Goal: Complete application form: Complete application form

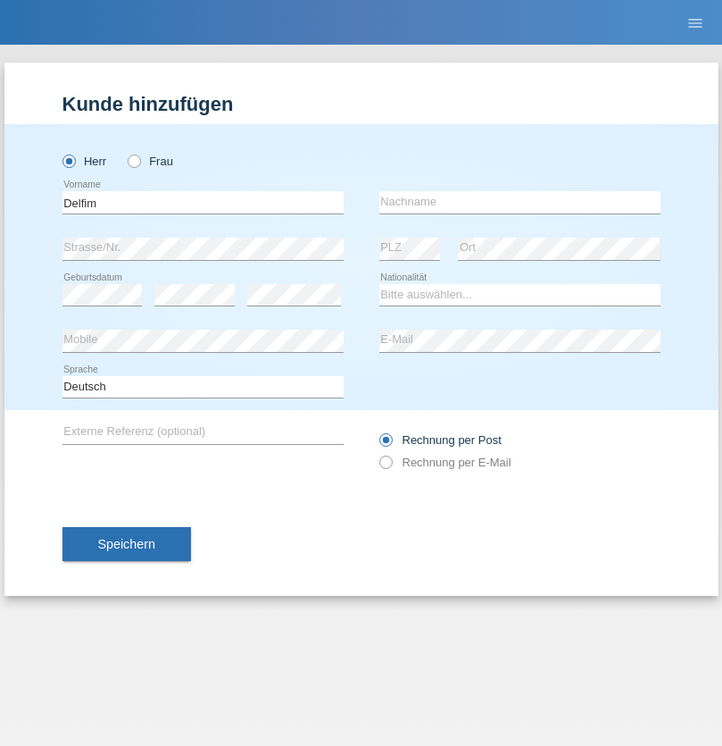
type input "Delfim"
click at [520, 202] on input "text" at bounding box center [520, 202] width 281 height 22
type input "[PERSON_NAME] [PERSON_NAME]"
select select "PT"
select select "C"
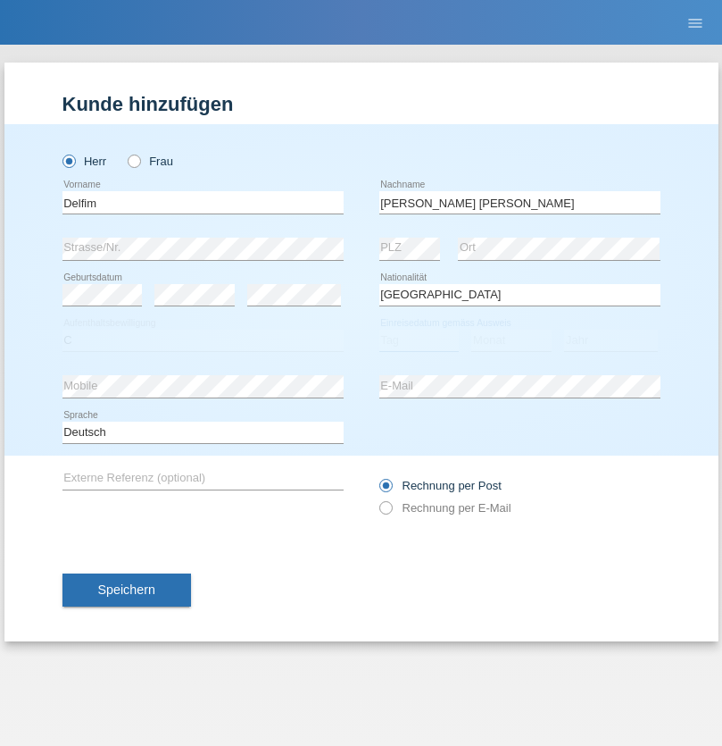
select select "04"
select select "07"
select select "2007"
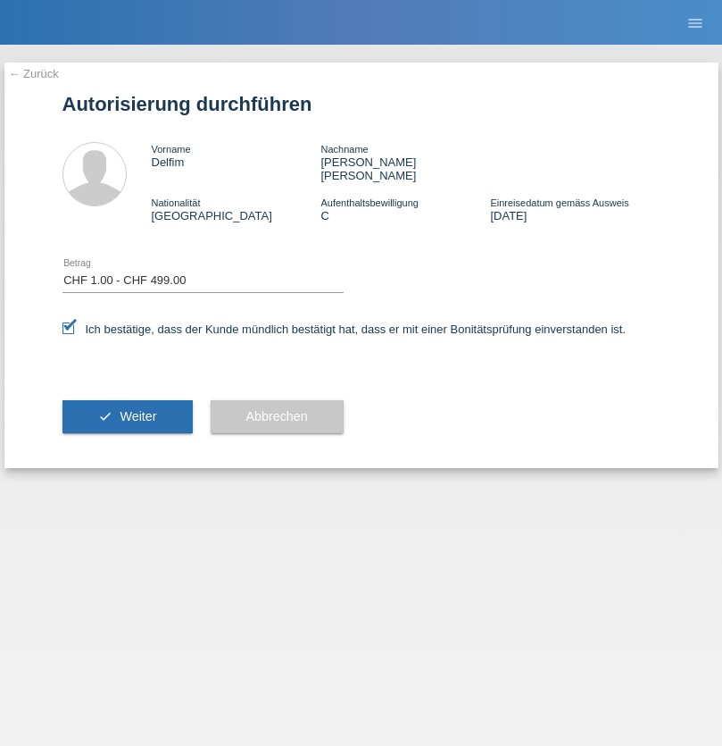
select select "1"
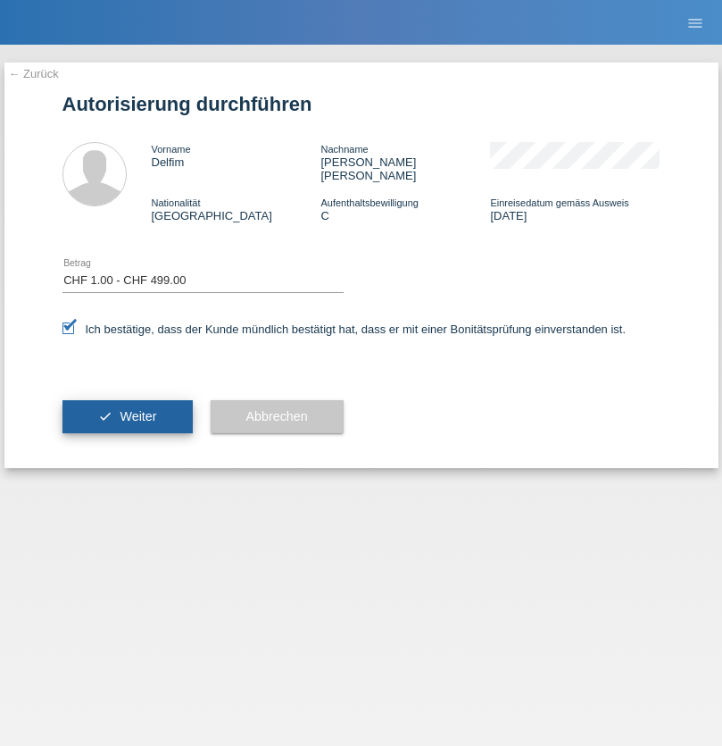
click at [127, 409] on span "Weiter" at bounding box center [138, 416] width 37 height 14
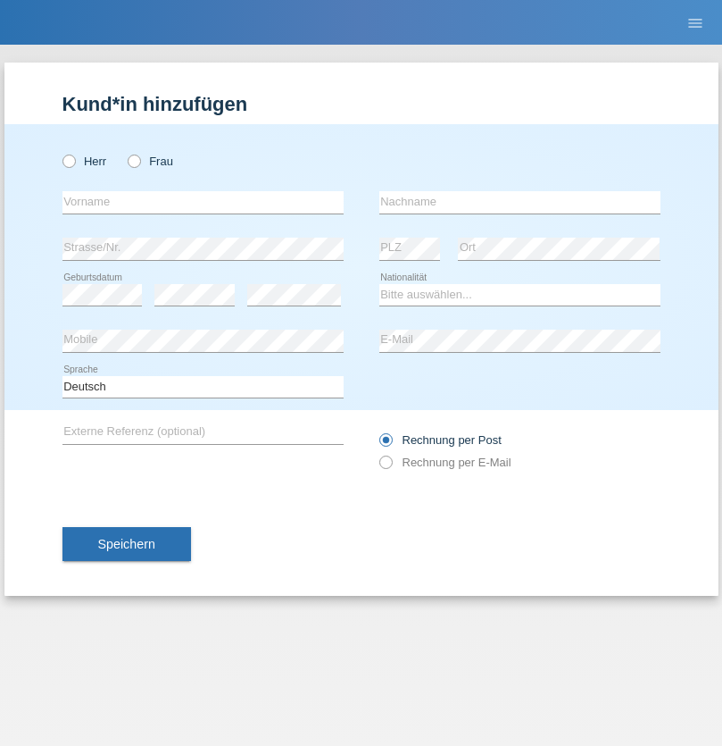
radio input "true"
click at [203, 202] on input "text" at bounding box center [203, 202] width 281 height 22
type input "Tairi"
click at [520, 202] on input "text" at bounding box center [520, 202] width 281 height 22
type input "Lirim"
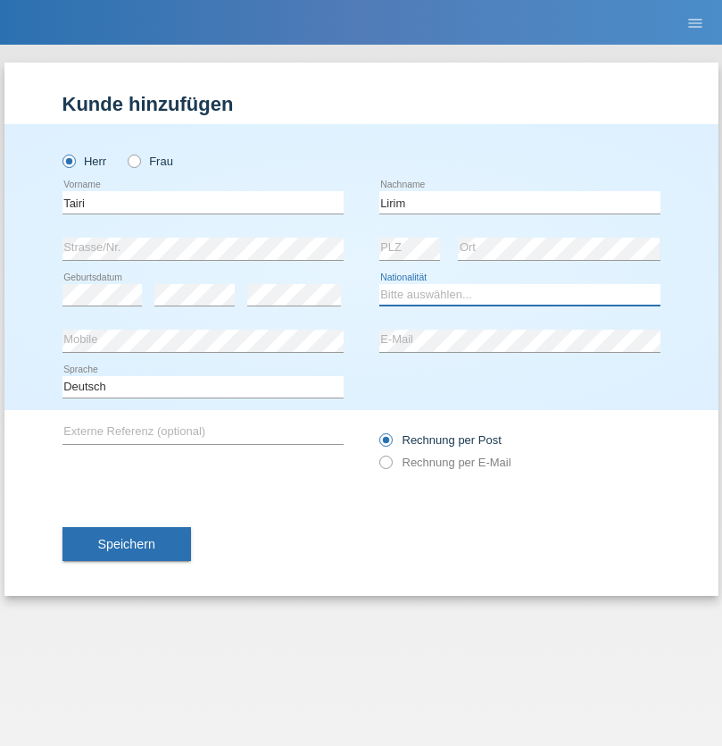
select select "MK"
select select "C"
select select "25"
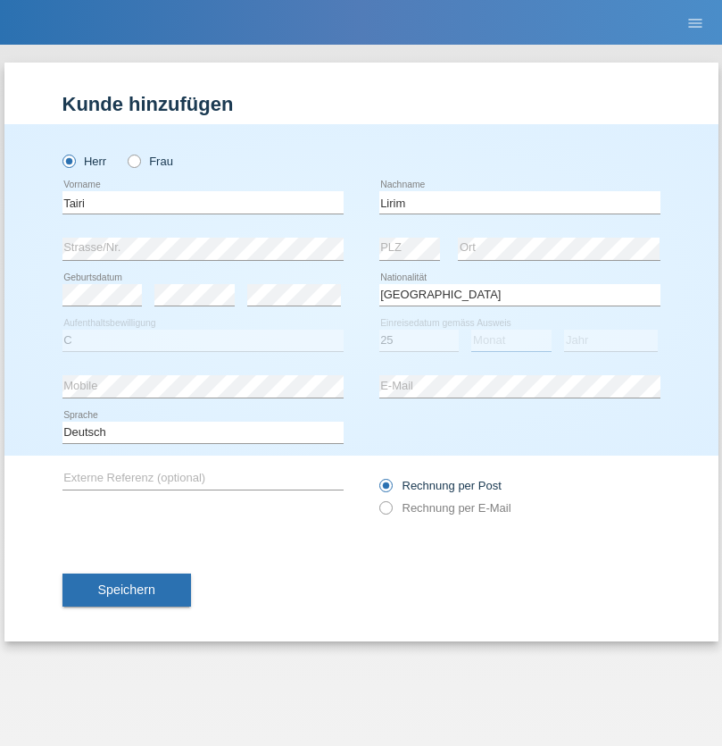
select select "04"
select select "1992"
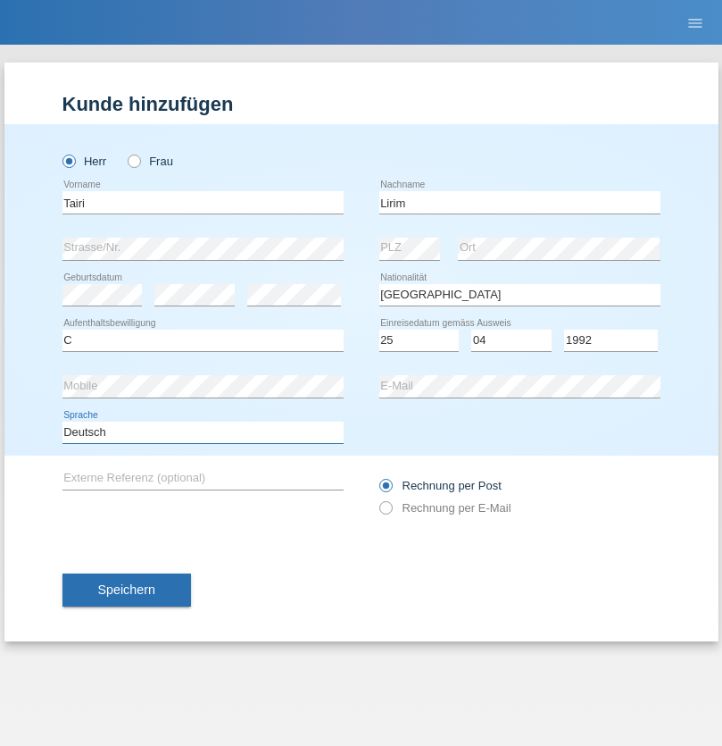
select select "en"
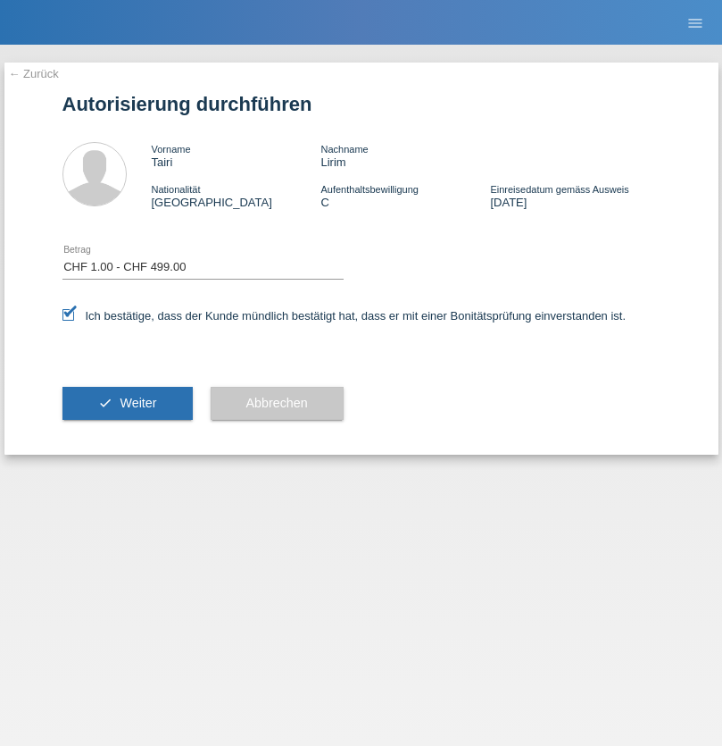
select select "1"
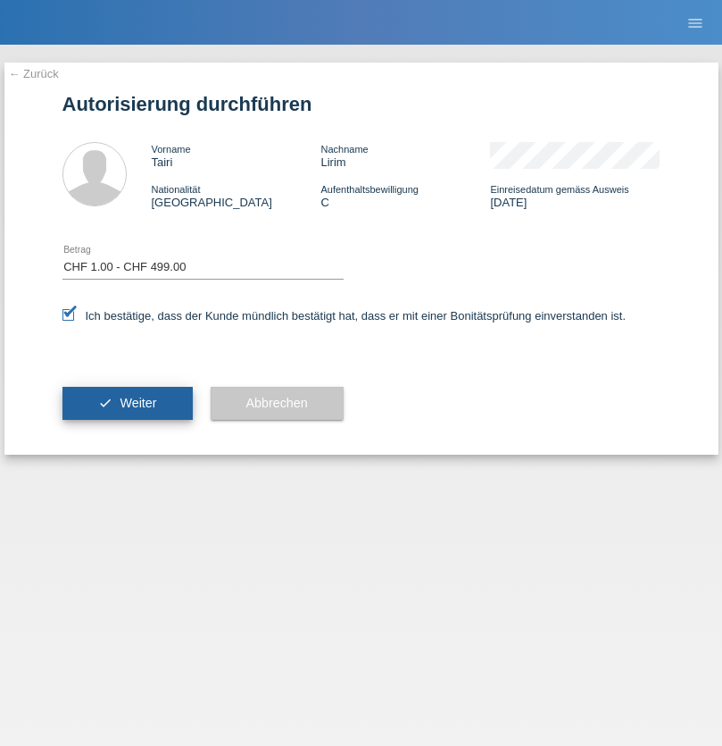
click at [127, 403] on span "Weiter" at bounding box center [138, 403] width 37 height 14
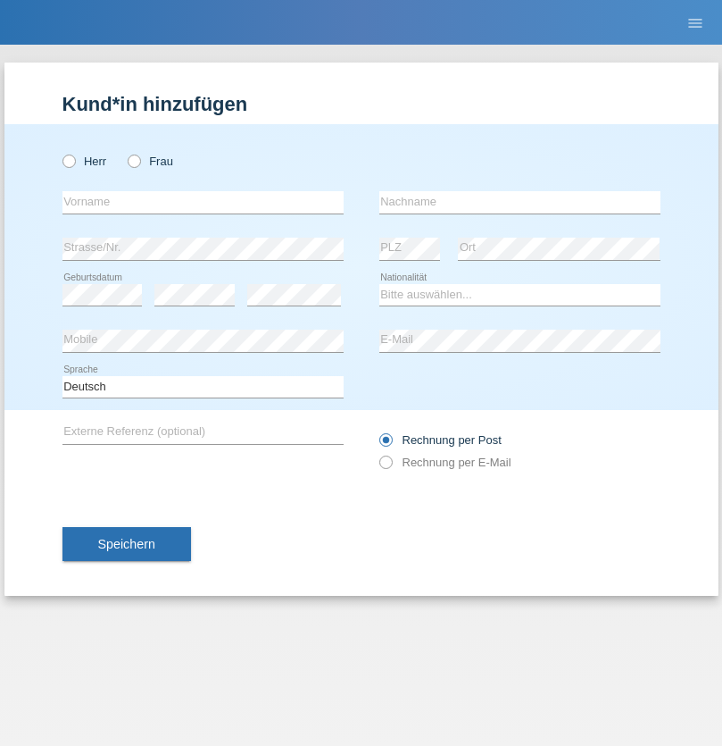
radio input "true"
click at [203, 202] on input "text" at bounding box center [203, 202] width 281 height 22
type input "Vincent"
click at [520, 202] on input "text" at bounding box center [520, 202] width 281 height 22
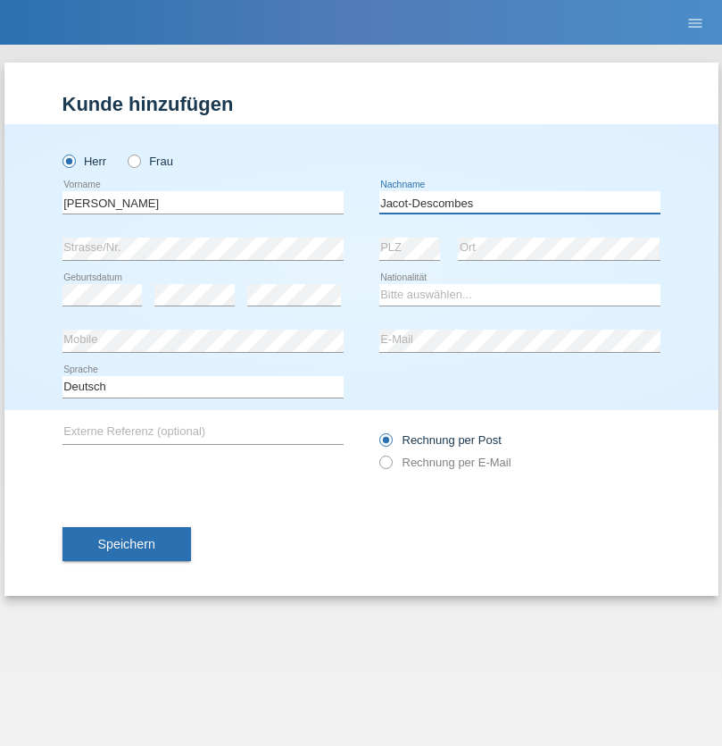
type input "Jacot-Descombes"
select select "CH"
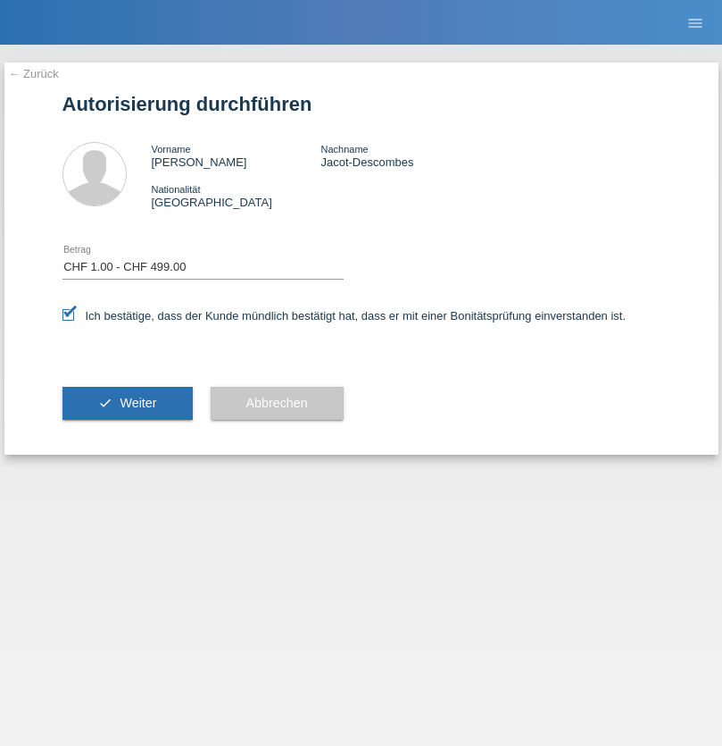
select select "1"
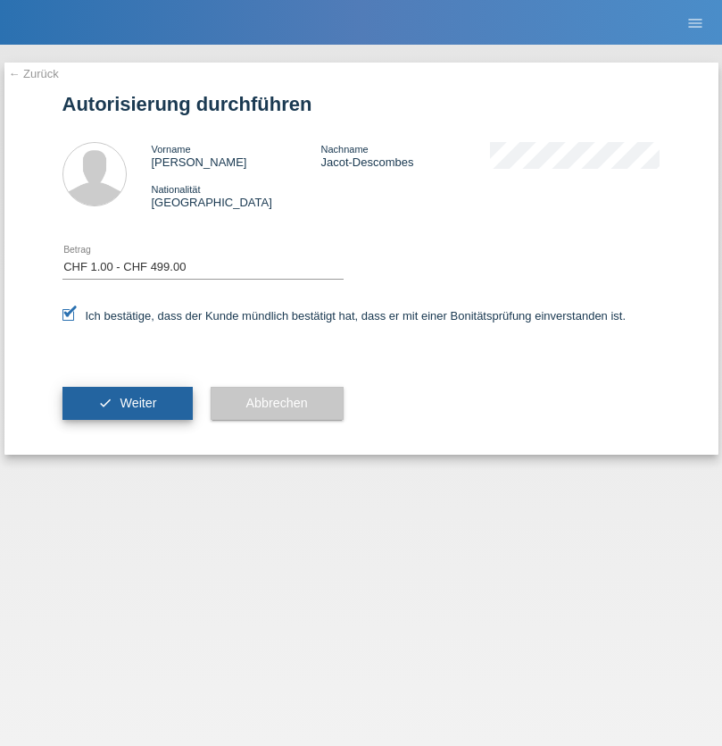
click at [127, 403] on span "Weiter" at bounding box center [138, 403] width 37 height 14
